Goal: Information Seeking & Learning: Learn about a topic

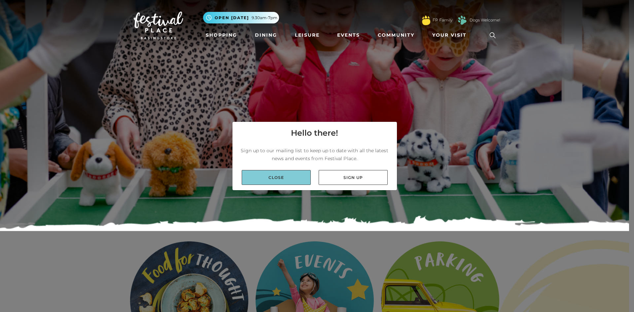
click at [281, 179] on link "Close" at bounding box center [276, 177] width 69 height 15
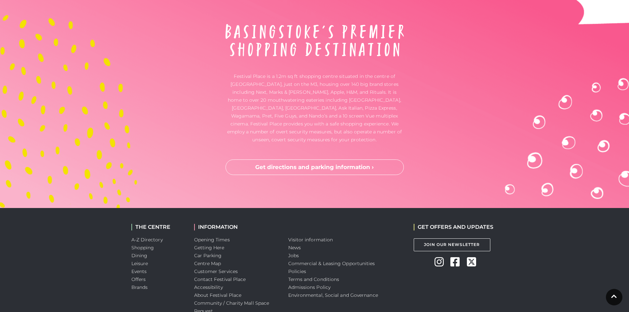
scroll to position [1112, 0]
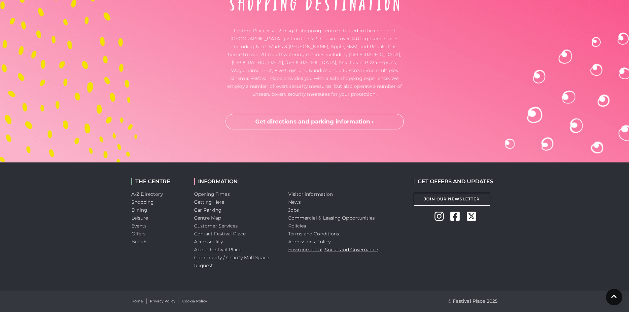
click at [325, 250] on link "Environmental, Social and Governance" at bounding box center [333, 250] width 90 height 6
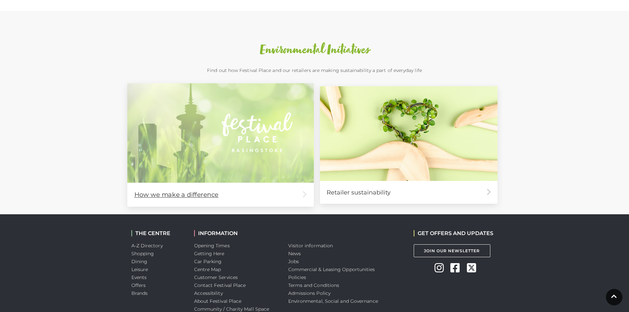
scroll to position [330, 0]
click at [250, 140] on img at bounding box center [220, 132] width 187 height 99
